Goal: Find contact information: Find contact information

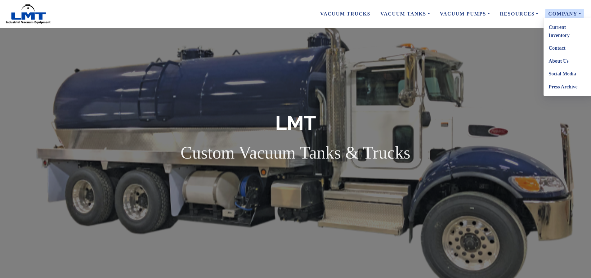
click at [558, 50] on link "Contact" at bounding box center [568, 48] width 49 height 13
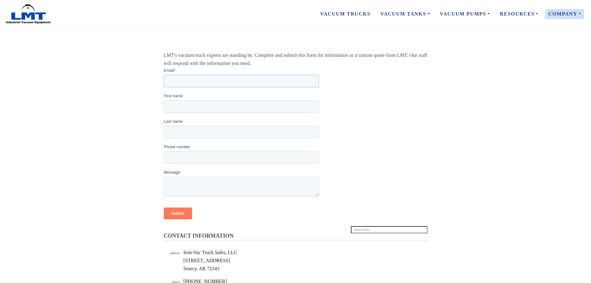
click at [189, 80] on input "Email *" at bounding box center [241, 80] width 155 height 12
type input "bryann.sanchez@depotconnect.com"
click at [193, 107] on input "First name" at bounding box center [241, 106] width 155 height 12
type input "BRYANN"
click at [203, 127] on input "Last name" at bounding box center [241, 131] width 155 height 12
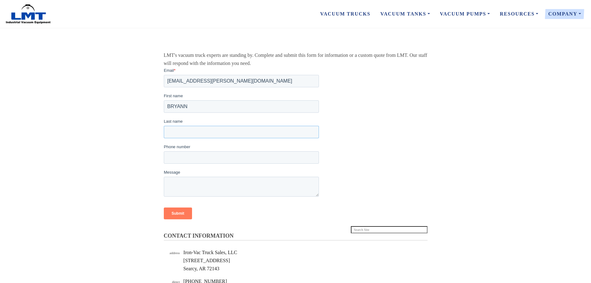
type input "SANCHEZ"
click at [199, 156] on input "Phone number" at bounding box center [241, 157] width 155 height 12
type input "8013881063"
click at [195, 181] on textarea "Message" at bounding box center [241, 186] width 155 height 20
drag, startPoint x: 225, startPoint y: 188, endPoint x: 227, endPoint y: 179, distance: 9.4
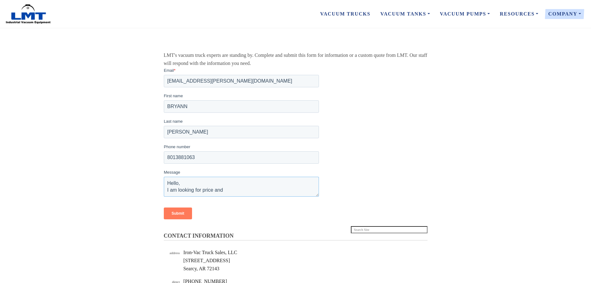
click at [203, 188] on textarea "Hello, I am looking for price and" at bounding box center [241, 186] width 155 height 20
paste textarea "availability"
type textarea "Hello, I am looking for price and availability on an dome lid. Model: 2400TM Se…"
click at [177, 214] on input "Submit" at bounding box center [178, 213] width 28 height 12
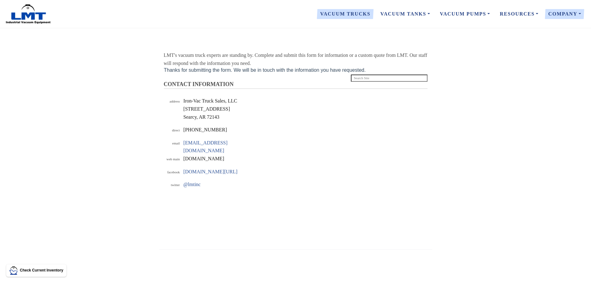
click at [340, 14] on link "Vacuum Trucks" at bounding box center [345, 13] width 60 height 13
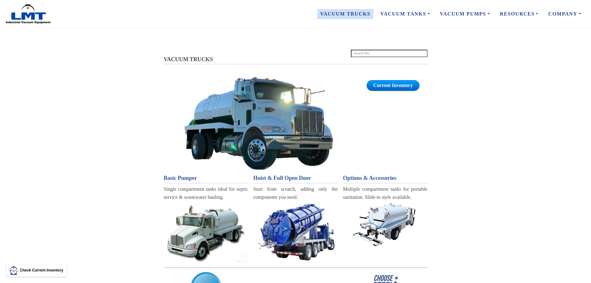
click at [361, 47] on div "VACUUM TRUCKS Current Inventory VACUUM TRUCKS Basic Pumper Single compartment t…" at bounding box center [295, 187] width 591 height 318
click at [362, 49] on form at bounding box center [389, 53] width 77 height 10
click at [363, 52] on input "search" at bounding box center [389, 53] width 77 height 7
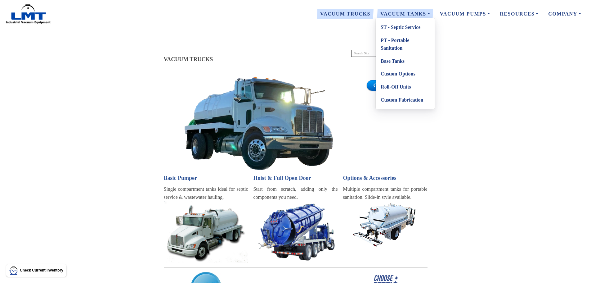
click at [389, 15] on link "Vacuum Tanks" at bounding box center [406, 13] width 60 height 13
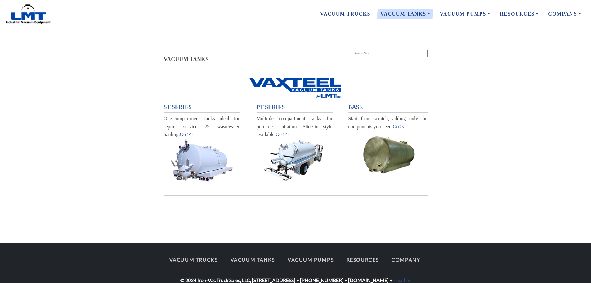
click at [373, 54] on input "search" at bounding box center [389, 53] width 77 height 7
type input "200630"
click at [344, 16] on link "Vacuum Trucks" at bounding box center [345, 13] width 60 height 13
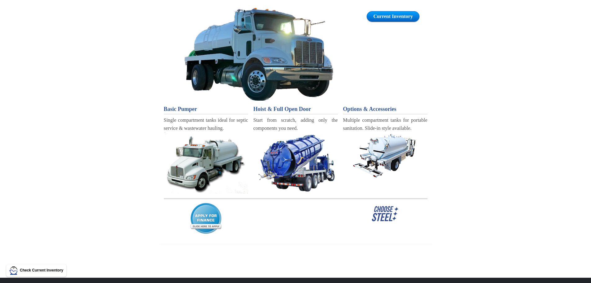
scroll to position [93, 0]
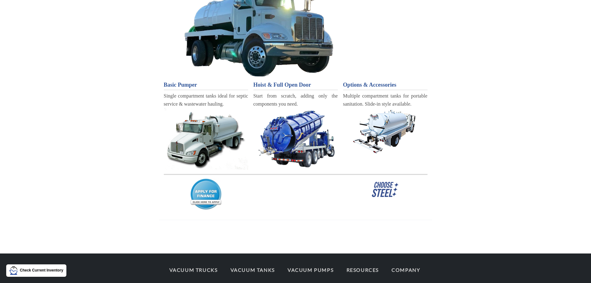
click at [186, 85] on span "Basic Pumper" at bounding box center [181, 85] width 34 height 6
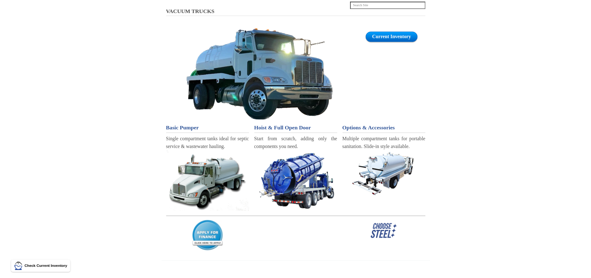
scroll to position [0, 0]
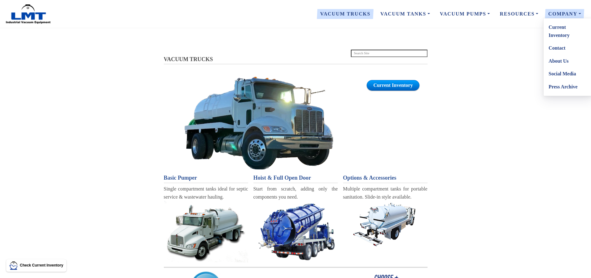
click at [557, 62] on link "About Us" at bounding box center [568, 61] width 49 height 13
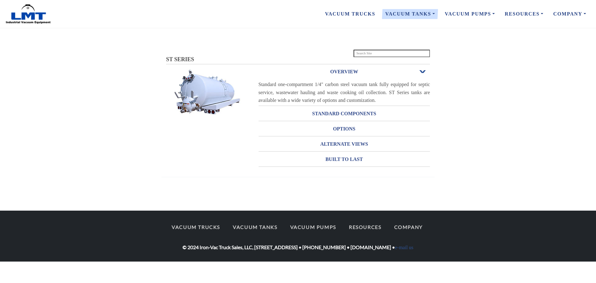
click at [391, 52] on input "search" at bounding box center [391, 53] width 77 height 7
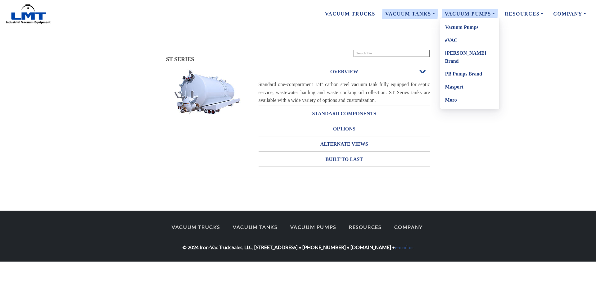
click at [458, 23] on link "Vacuum Pumps" at bounding box center [469, 27] width 59 height 13
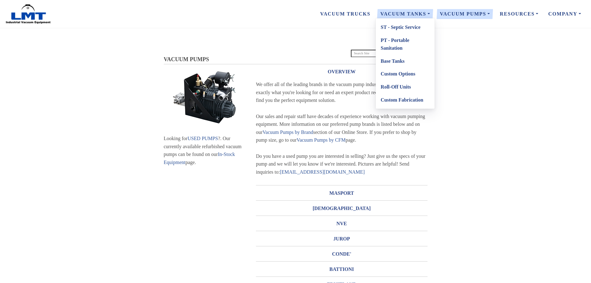
click at [412, 15] on link "Vacuum Tanks" at bounding box center [406, 13] width 60 height 13
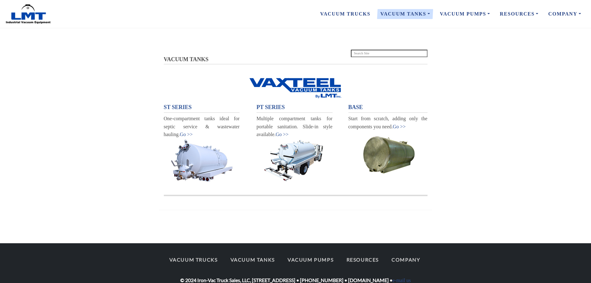
click at [220, 146] on img at bounding box center [202, 160] width 76 height 44
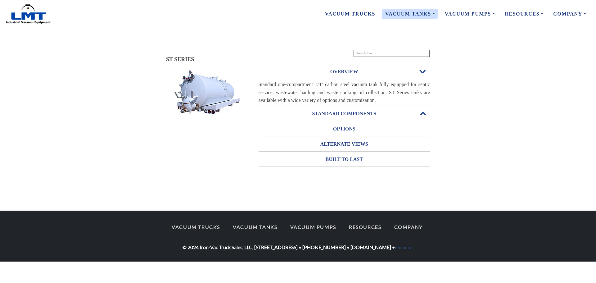
click at [362, 113] on h3 "STANDARD COMPONENTS" at bounding box center [345, 114] width 172 height 10
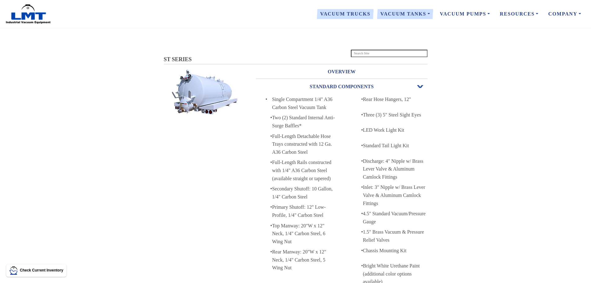
click at [344, 14] on link "Vacuum Trucks" at bounding box center [345, 13] width 60 height 13
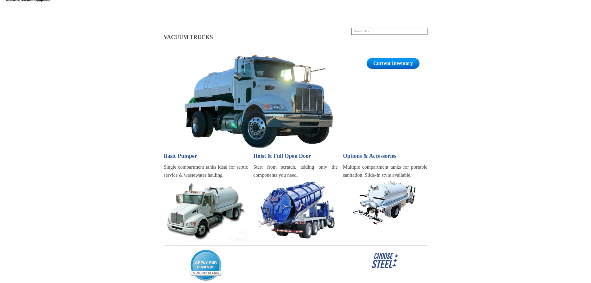
scroll to position [93, 0]
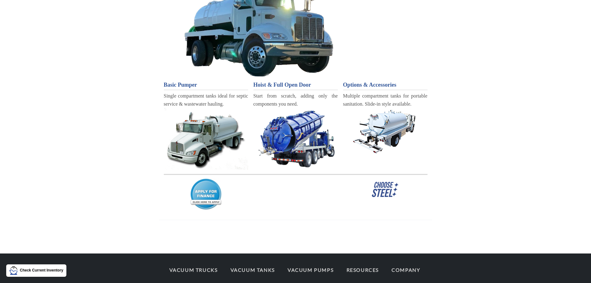
click at [207, 148] on img at bounding box center [206, 138] width 84 height 61
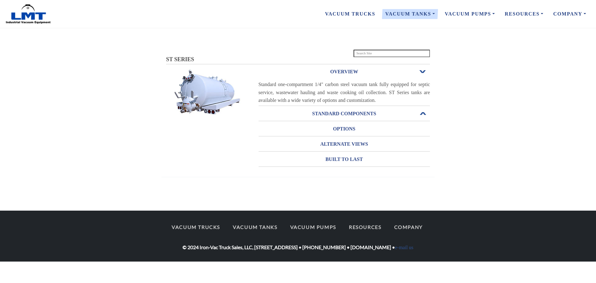
click at [342, 112] on h3 "STANDARD COMPONENTS" at bounding box center [345, 114] width 172 height 10
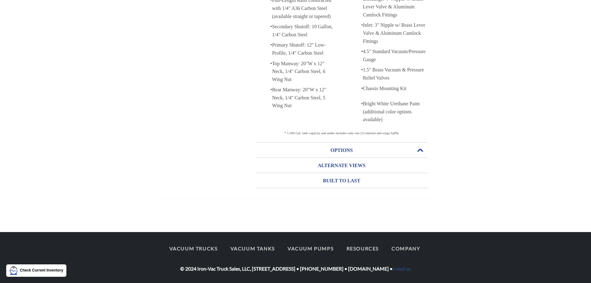
click at [332, 155] on h3 "OPTIONS" at bounding box center [342, 150] width 172 height 10
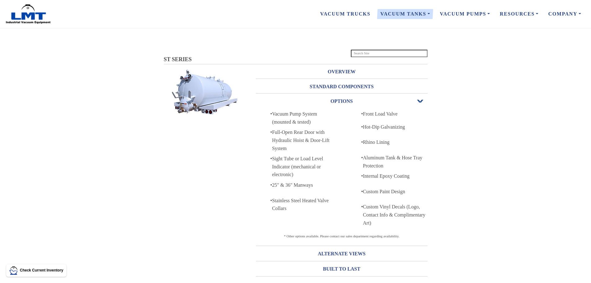
click at [370, 51] on input "search" at bounding box center [389, 53] width 77 height 7
type input "2400TM"
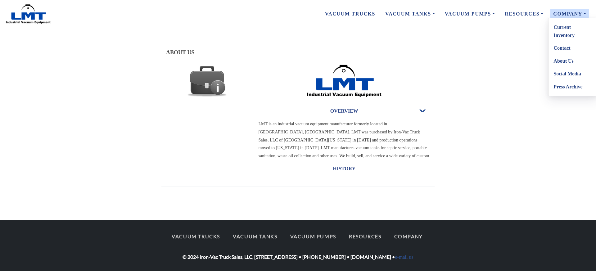
click at [556, 49] on link "Contact" at bounding box center [572, 48] width 49 height 13
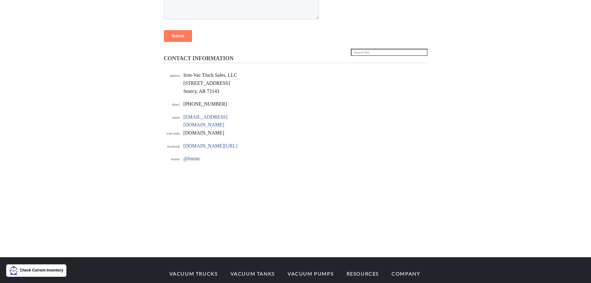
scroll to position [186, 0]
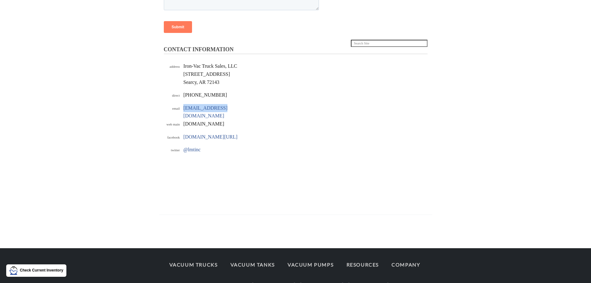
drag, startPoint x: 224, startPoint y: 107, endPoint x: 184, endPoint y: 111, distance: 40.5
click at [184, 111] on div "[EMAIL_ADDRESS][DOMAIN_NAME]" at bounding box center [218, 112] width 70 height 16
copy link "[EMAIL_ADDRESS][DOMAIN_NAME]"
click at [205, 108] on link "[EMAIL_ADDRESS][DOMAIN_NAME]" at bounding box center [205, 111] width 44 height 13
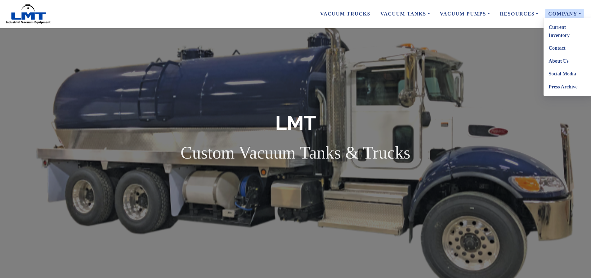
click at [557, 52] on link "Contact" at bounding box center [568, 48] width 49 height 13
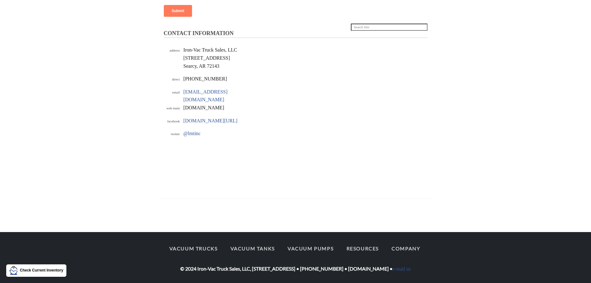
scroll to position [140, 0]
